Goal: Communication & Community: Answer question/provide support

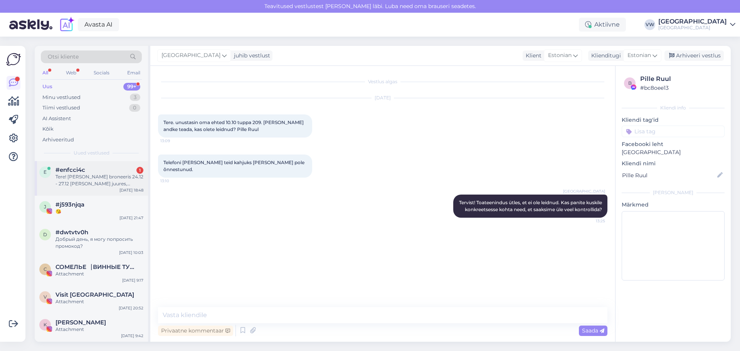
click at [84, 176] on div "Tere! [PERSON_NAME] broneeris 24.12 - 27.12 [PERSON_NAME] juures, broneerimine …" at bounding box center [99, 180] width 88 height 14
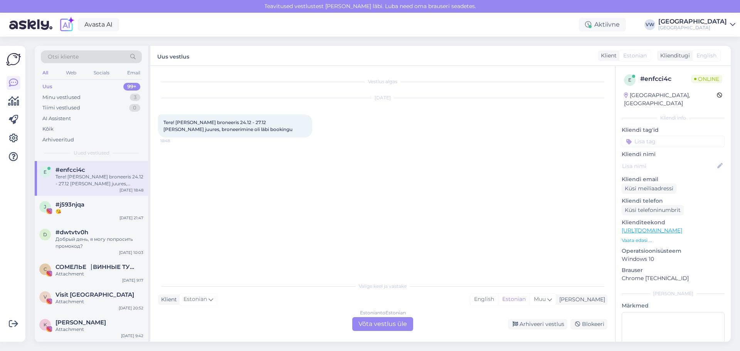
click at [378, 323] on div "Estonian to Estonian Võta vestlus üle" at bounding box center [382, 324] width 61 height 14
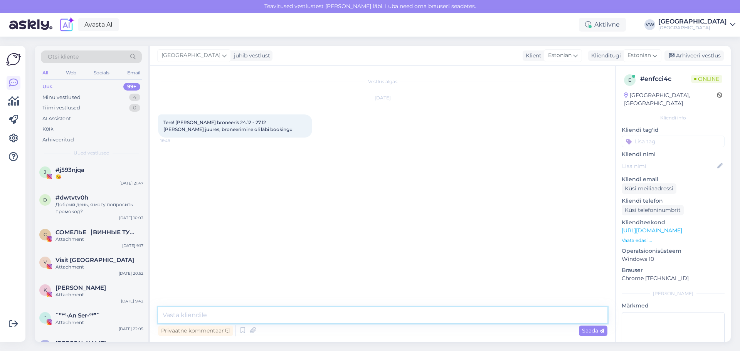
click at [254, 315] on textarea at bounding box center [382, 315] width 449 height 16
click at [306, 313] on textarea "Tere! Antud kuupäevadeks läbi meie kodulehe selline broneering olemas. [GEOGRAP…" at bounding box center [382, 315] width 449 height 16
click at [500, 315] on textarea "Tere! Antud kuupäevadeks läbi meie kodulehe tehtud selline broneering olemas. […" at bounding box center [382, 315] width 449 height 16
drag, startPoint x: 349, startPoint y: 314, endPoint x: 329, endPoint y: 313, distance: 20.5
click at [329, 313] on textarea "Tere! Antud kuupäevadeks läbi meie kodulehe tehtud selline broneering olemas. […" at bounding box center [382, 315] width 449 height 16
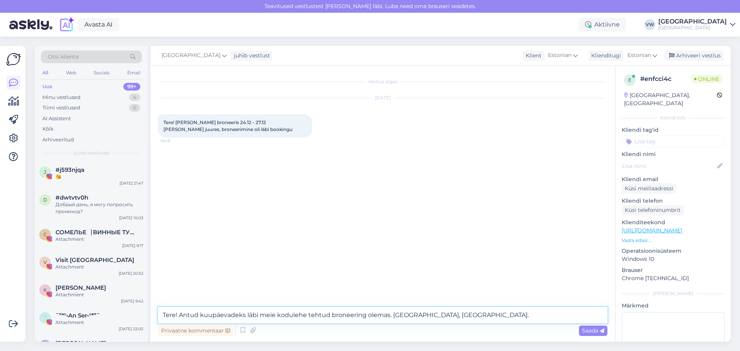
click at [487, 317] on textarea "Tere! Antud kuupäevadeks läbi meie kodulehe tehtud broneering olemas. [GEOGRAPH…" at bounding box center [382, 315] width 449 height 16
click at [390, 313] on textarea "Tere! Antud kuupäevadeks läbi meie kodulehe tehtud broneering olemas. [GEOGRAPH…" at bounding box center [382, 315] width 449 height 16
click at [593, 316] on textarea "Tere! Antud kuupäevadeks läbi meie kodulehe tehtud broneering olemas. Broneerit…" at bounding box center [382, 315] width 449 height 16
click at [507, 314] on textarea "Tere! Antud kuupäevadeks läbi meie kodulehe tehtud broneering olemas. Broneerit…" at bounding box center [382, 315] width 449 height 16
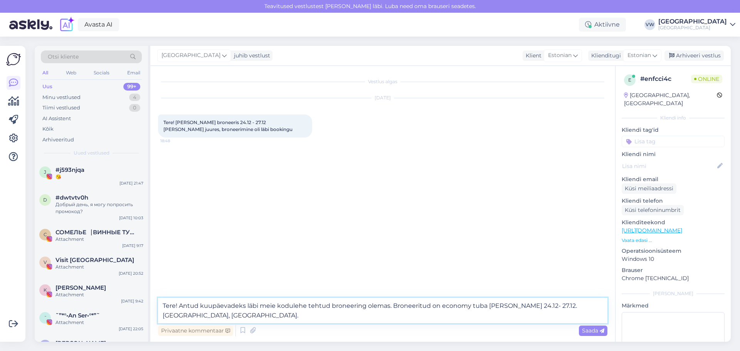
click at [549, 317] on textarea "Tere! Antud kuupäevadeks läbi meie kodulehe tehtud broneering olemas. Broneerit…" at bounding box center [382, 310] width 449 height 25
drag, startPoint x: 390, startPoint y: 306, endPoint x: 180, endPoint y: 306, distance: 210.8
click at [180, 306] on textarea "Tere! Antud kuupäevadeks läbi meie kodulehe tehtud broneering olemas. Broneerit…" at bounding box center [382, 310] width 449 height 25
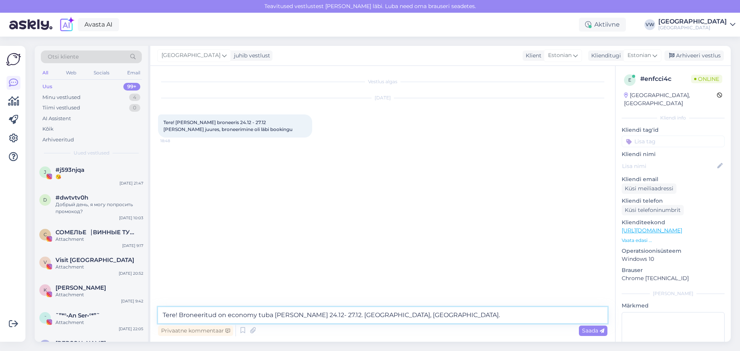
click at [331, 315] on textarea "Tere! Broneeritud on economy tuba [PERSON_NAME] 24.12- 27.12. [GEOGRAPHIC_DATA]…" at bounding box center [382, 315] width 449 height 16
type textarea "Tere! Broneeritud on economy tuba [PERSON_NAME] 24.12- 27.12, broneering on tul…"
click at [566, 315] on textarea "Tere! Broneeritud on economy tuba [PERSON_NAME] 24.12- 27.12, broneering on tul…" at bounding box center [382, 315] width 449 height 16
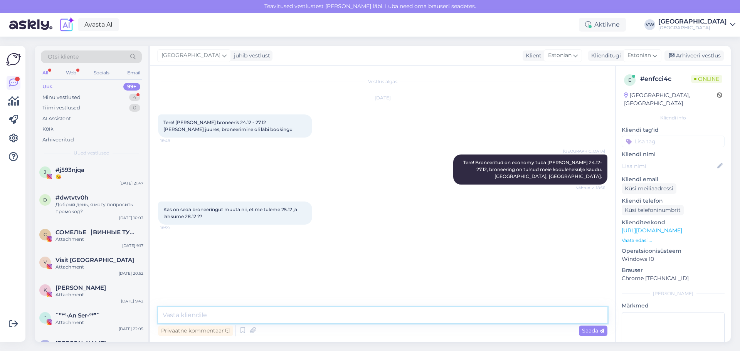
click at [263, 316] on textarea at bounding box center [382, 315] width 449 height 16
type textarea "Tere taas! Saame muuta kuupäevi, kuid hind muutub veidi. Varasema 191 euro asem…"
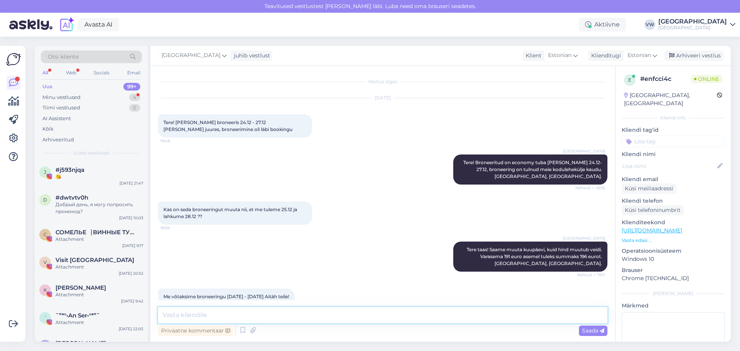
scroll to position [13, 0]
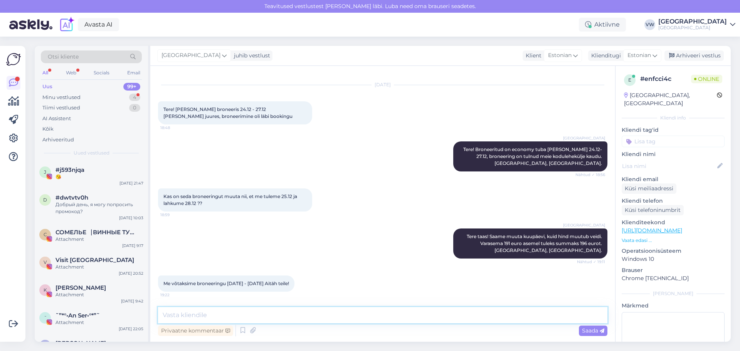
click at [215, 314] on textarea at bounding box center [382, 315] width 449 height 16
type textarea "Tere taas! Kuupäevad on muudetud. Kohtume detsembris! [GEOGRAPHIC_DATA], [GEOGR…"
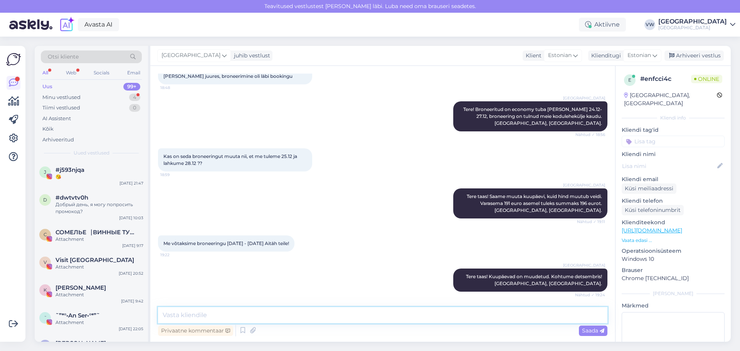
scroll to position [86, 0]
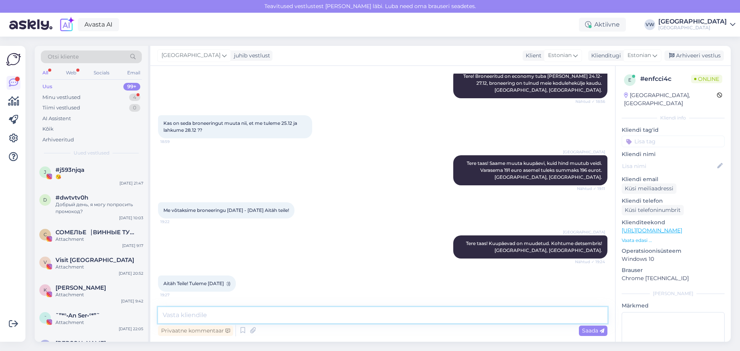
click at [242, 314] on textarea at bounding box center [382, 315] width 449 height 16
